Goal: Navigation & Orientation: Find specific page/section

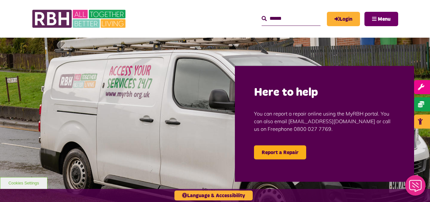
click at [375, 18] on button "Menu" at bounding box center [382, 19] width 34 height 14
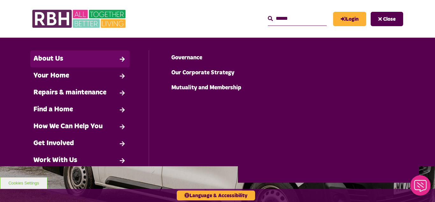
click at [119, 55] on link "About Us" at bounding box center [79, 58] width 99 height 17
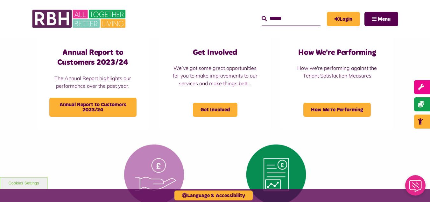
scroll to position [512, 0]
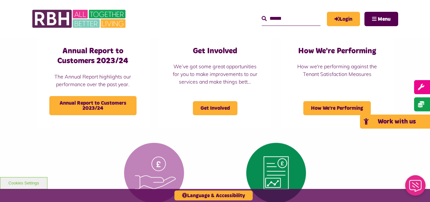
click at [421, 120] on link "Work with us" at bounding box center [395, 121] width 70 height 14
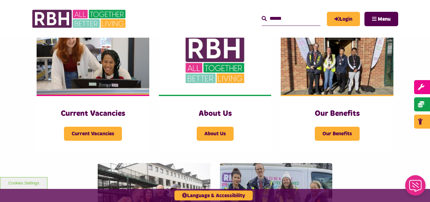
scroll to position [143, 0]
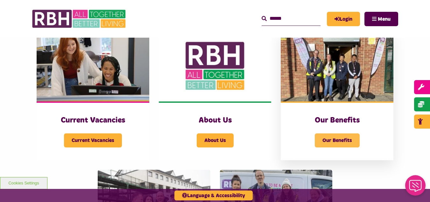
click at [345, 141] on span "Our Benefits" at bounding box center [337, 140] width 45 height 14
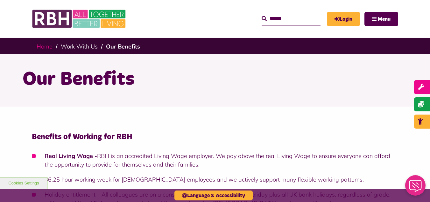
click at [46, 46] on link "Home" at bounding box center [45, 46] width 16 height 7
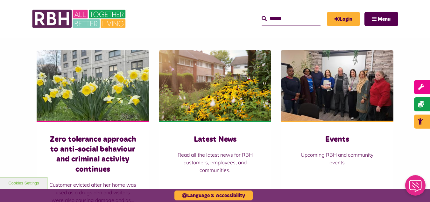
scroll to position [431, 0]
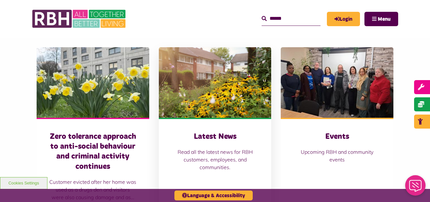
click at [229, 91] on img at bounding box center [215, 82] width 113 height 70
